Goal: Transaction & Acquisition: Purchase product/service

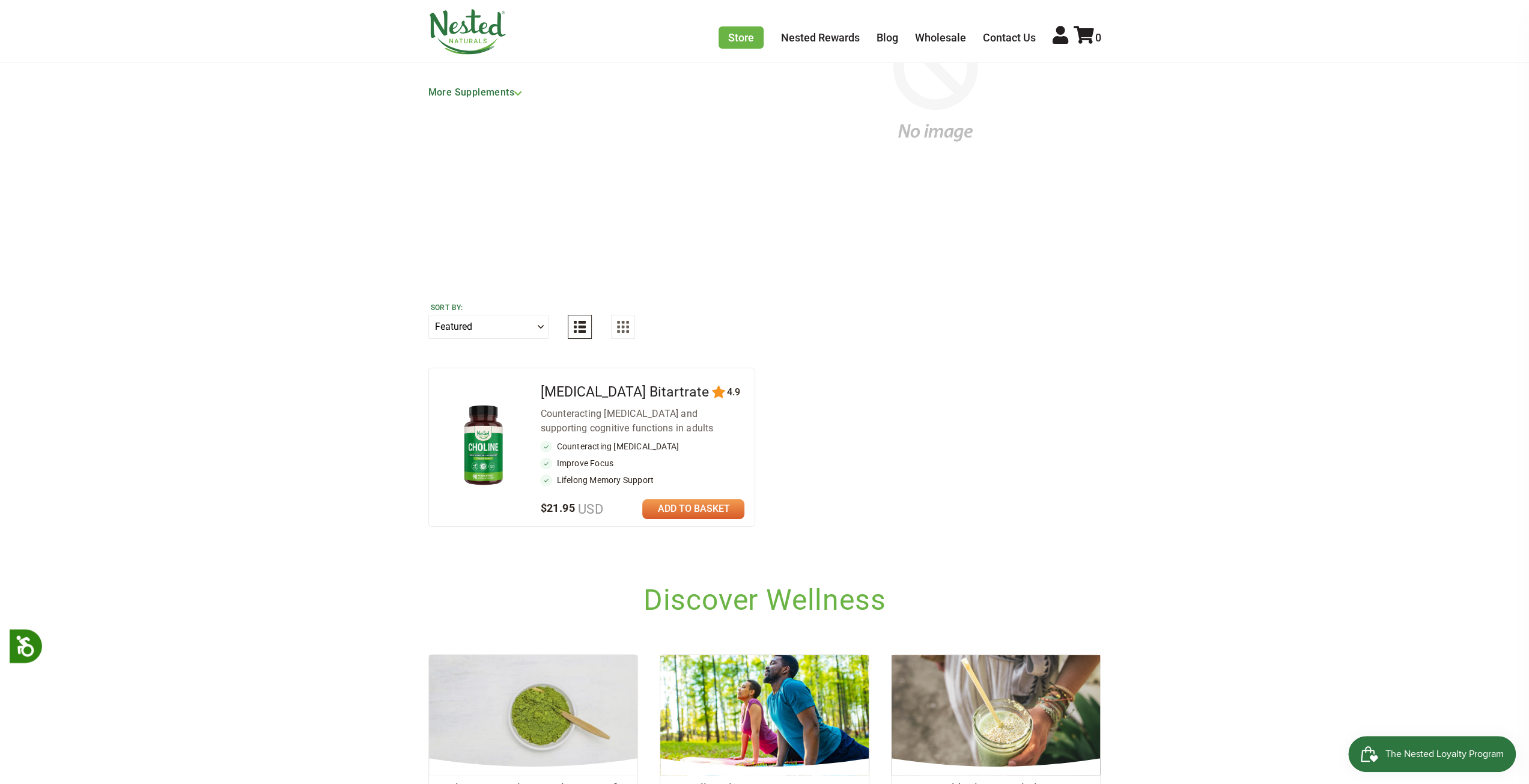
click at [699, 505] on link at bounding box center [693, 509] width 103 height 20
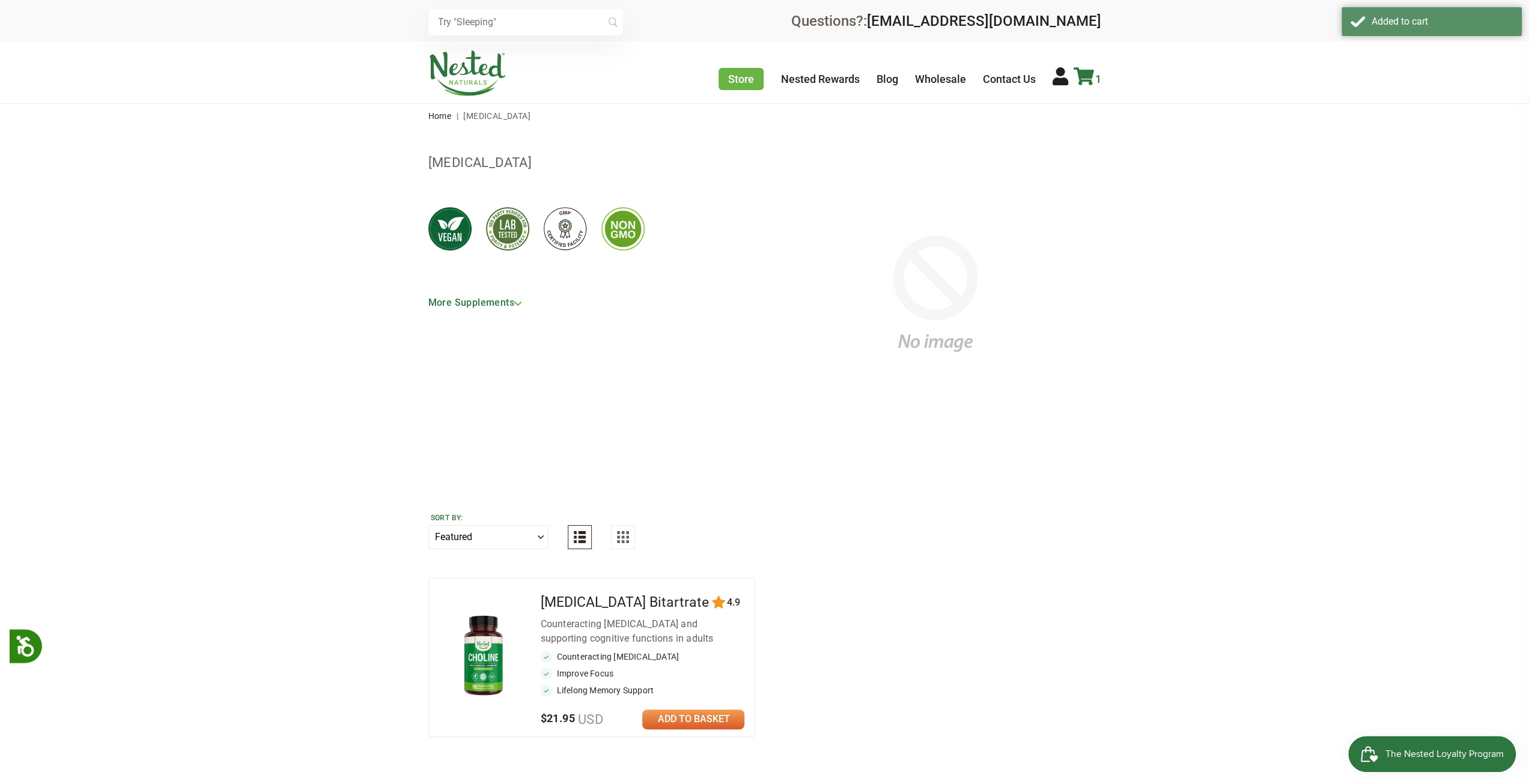
click at [1084, 79] on icon at bounding box center [1083, 76] width 21 height 18
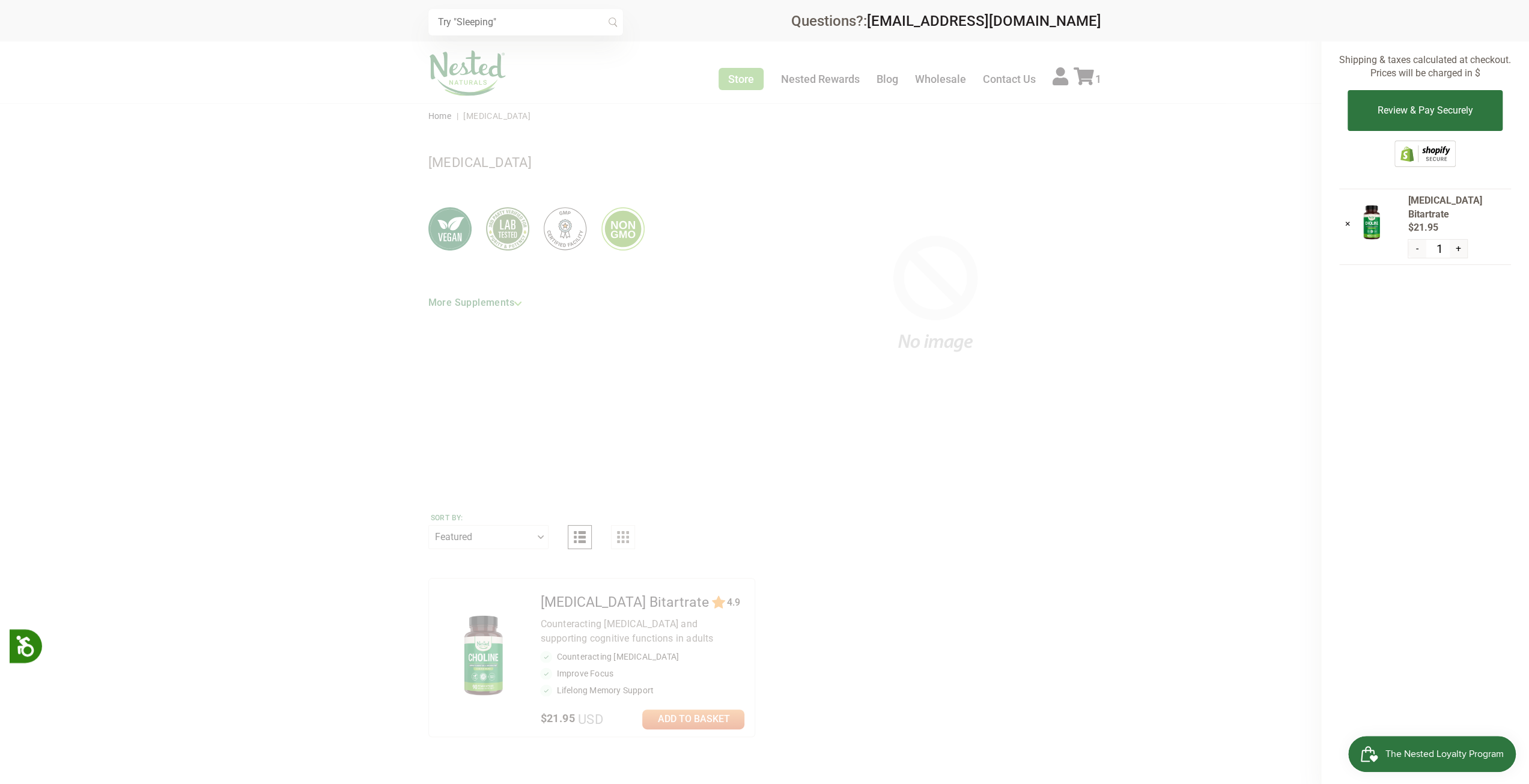
click at [1459, 239] on button "+" at bounding box center [1459, 248] width 18 height 18
type input "2"
click at [590, 332] on div at bounding box center [764, 392] width 1529 height 784
click at [497, 640] on div at bounding box center [764, 392] width 1529 height 784
click at [1420, 672] on div "× Subtotal: $43.90 Shipping & taxes calculated at checkout. Prices will be char…" at bounding box center [1425, 392] width 208 height 784
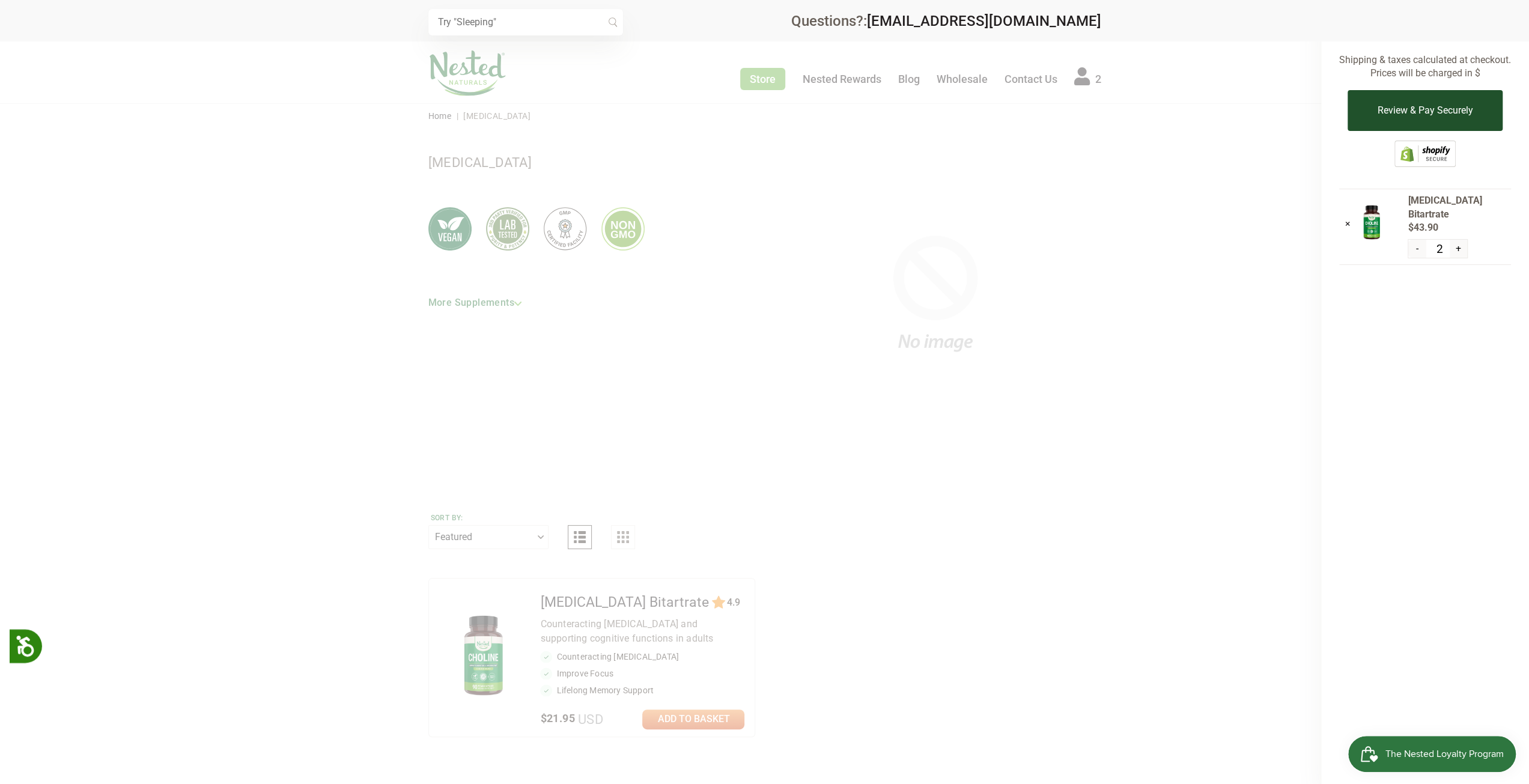
click at [1404, 103] on button "Review & Pay Securely" at bounding box center [1425, 110] width 154 height 41
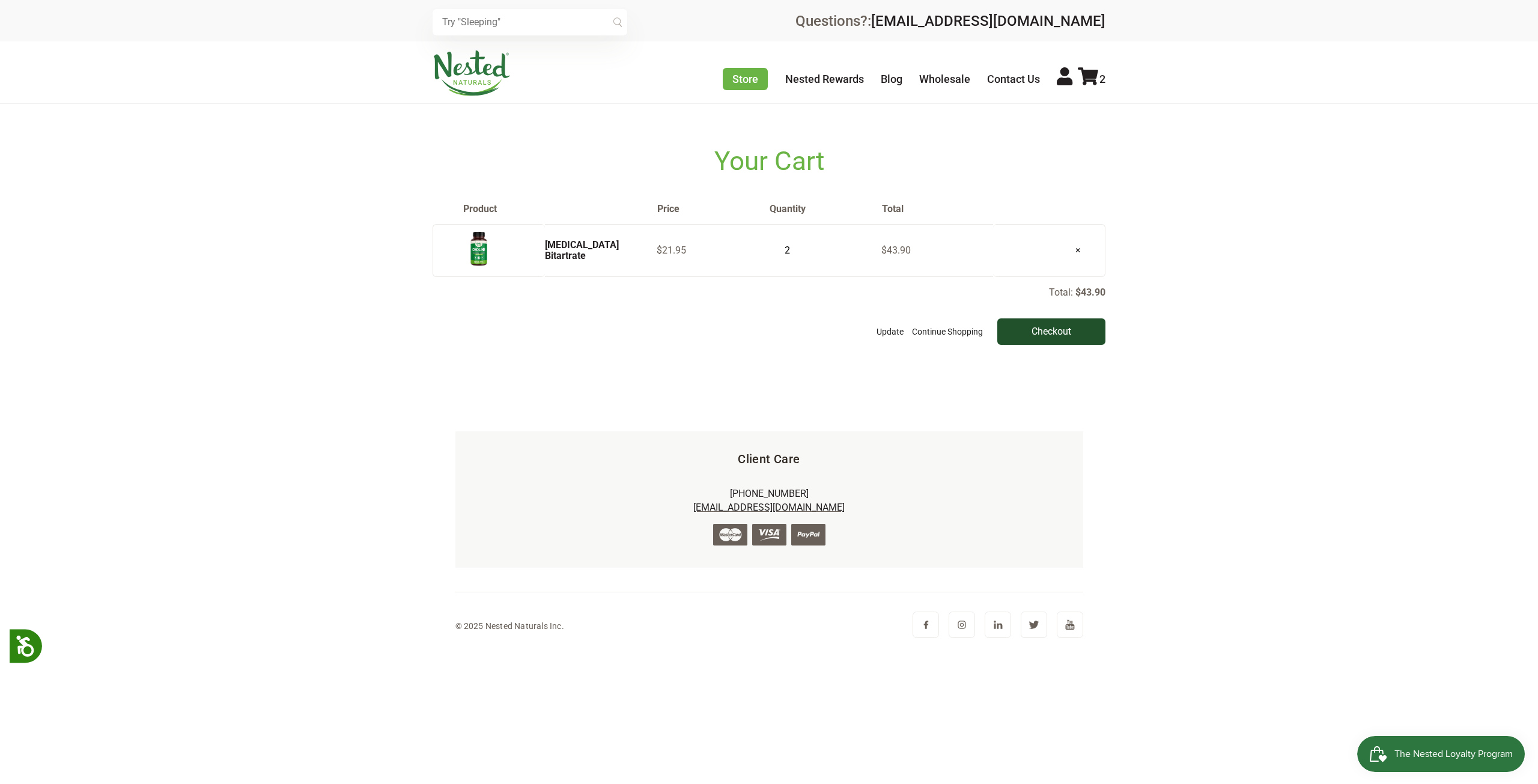
click at [1075, 332] on input "Checkout" at bounding box center [1051, 331] width 108 height 26
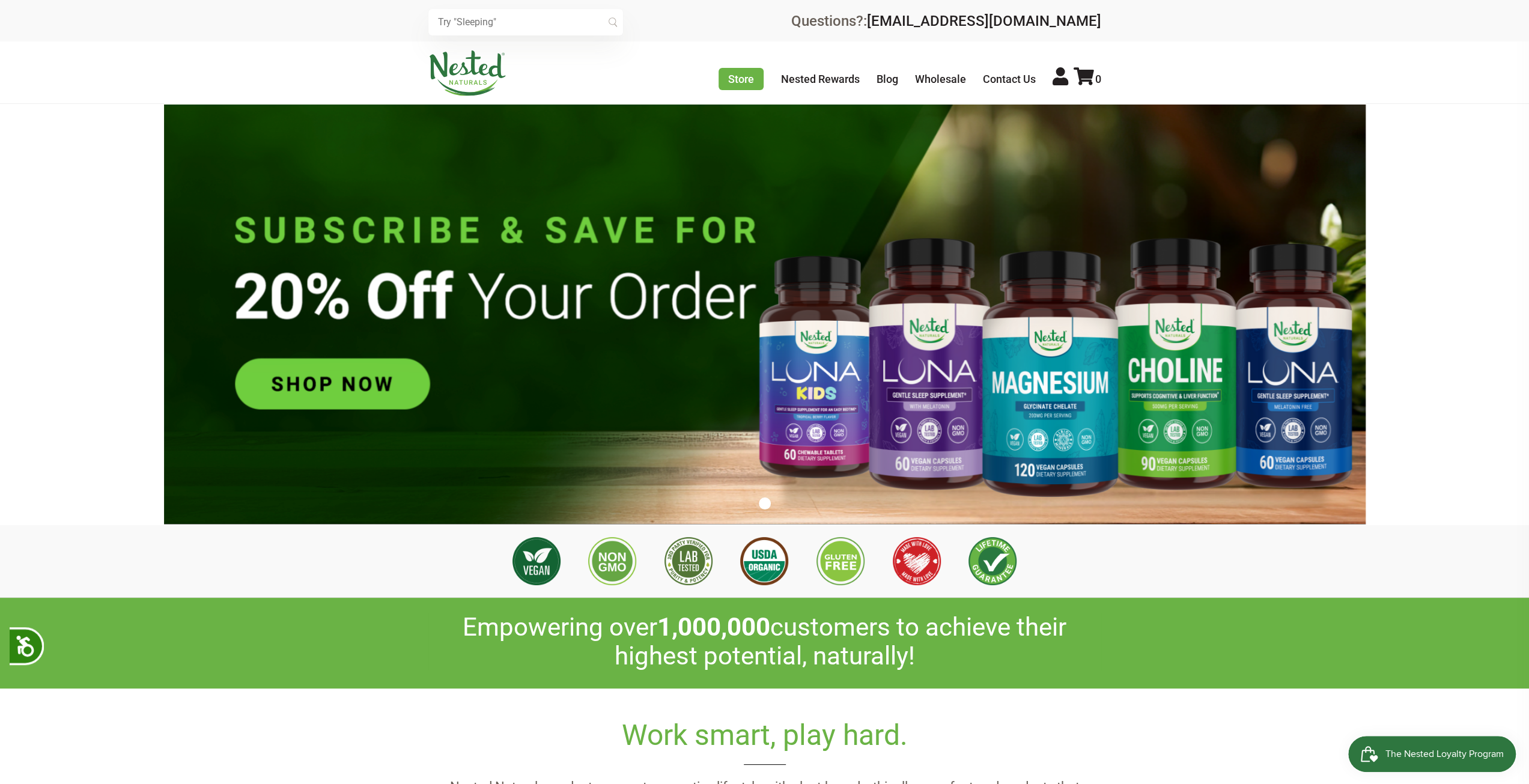
scroll to position [0, 633]
